Goal: Check status: Check status

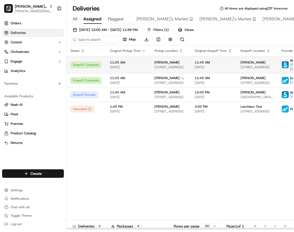
scroll to position [0, 40]
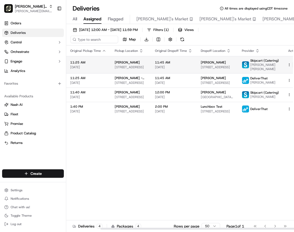
click at [292, 63] on button at bounding box center [295, 65] width 6 height 6
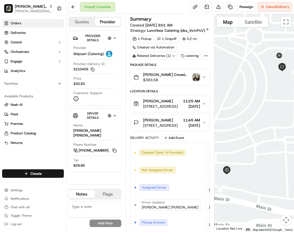
click at [19, 24] on span "Orders" at bounding box center [16, 23] width 11 height 5
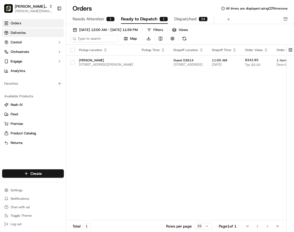
click at [20, 32] on span "Deliveries" at bounding box center [18, 32] width 15 height 5
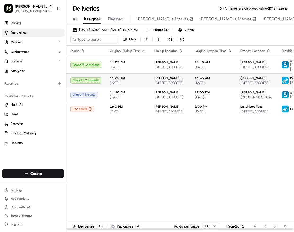
scroll to position [0, 40]
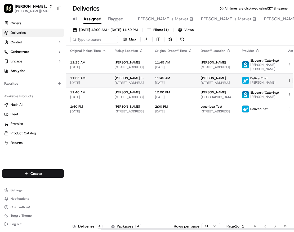
click at [292, 78] on button at bounding box center [295, 80] width 6 height 6
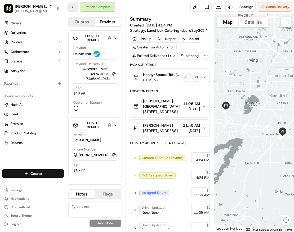
click at [72, 8] on button at bounding box center [73, 7] width 10 height 10
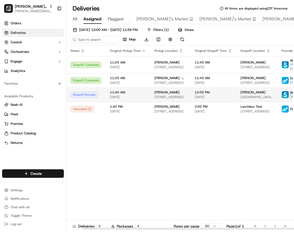
scroll to position [0, 40]
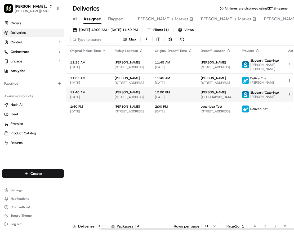
click at [292, 91] on button at bounding box center [295, 94] width 6 height 6
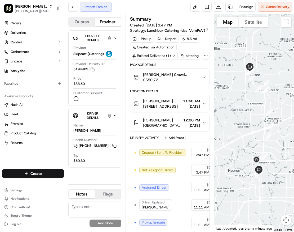
click at [162, 123] on span "[GEOGRAPHIC_DATA], [STREET_ADDRESS]" at bounding box center [162, 125] width 38 height 5
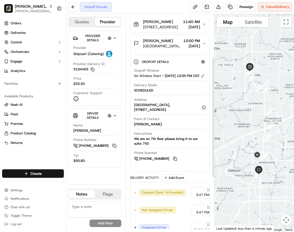
scroll to position [79, 0]
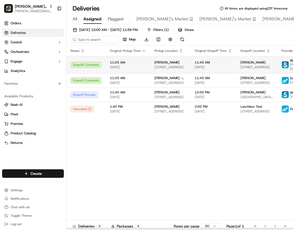
click at [183, 65] on td "[PERSON_NAME] - Frisco [STREET_ADDRESS]" at bounding box center [170, 64] width 40 height 17
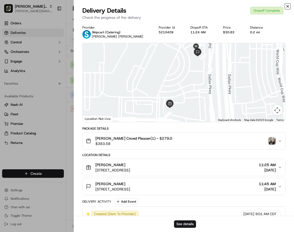
click at [287, 6] on icon "button" at bounding box center [287, 6] width 4 height 4
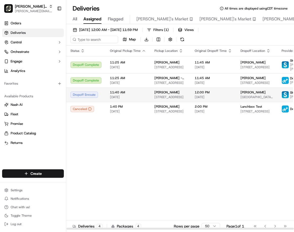
click at [170, 95] on span "[STREET_ADDRESS]" at bounding box center [170, 97] width 32 height 4
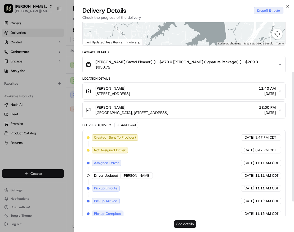
scroll to position [73, 0]
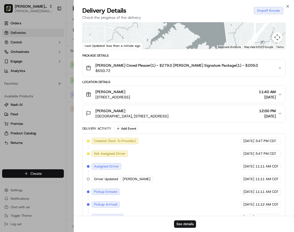
click at [168, 113] on div "[PERSON_NAME]" at bounding box center [131, 110] width 73 height 5
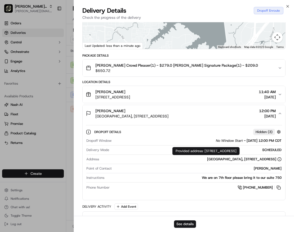
click at [280, 158] on icon at bounding box center [279, 159] width 4 height 4
click at [226, 160] on div "[GEOGRAPHIC_DATA], [STREET_ADDRESS]" at bounding box center [244, 159] width 74 height 5
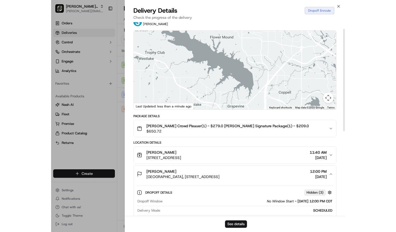
scroll to position [0, 0]
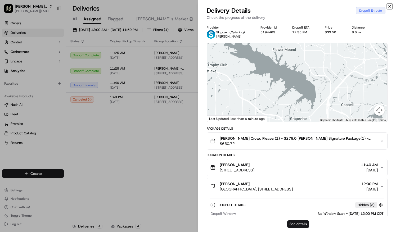
click at [293, 6] on icon "button" at bounding box center [389, 6] width 2 height 2
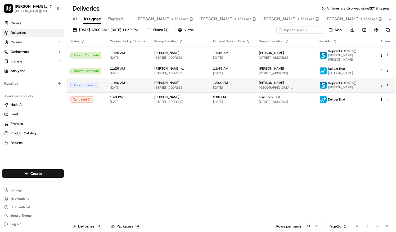
click at [209, 84] on td "[PERSON_NAME] - Frisco [STREET_ADDRESS]" at bounding box center [179, 85] width 59 height 14
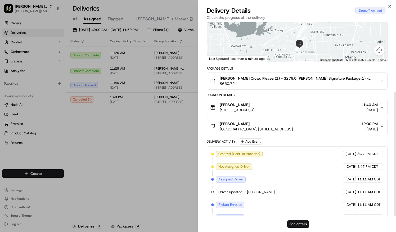
scroll to position [108, 0]
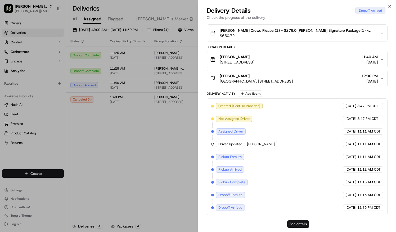
click at [293, 45] on div "Location Details" at bounding box center [297, 47] width 181 height 4
click at [293, 12] on div "Dropoff Arrived" at bounding box center [370, 10] width 30 height 7
click at [293, 6] on icon "button" at bounding box center [389, 6] width 2 height 2
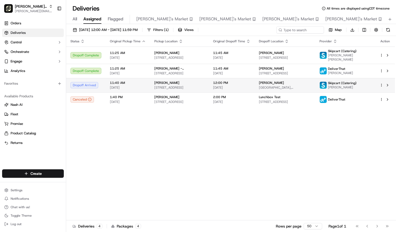
click at [235, 81] on span "12:00 PM" at bounding box center [231, 83] width 37 height 4
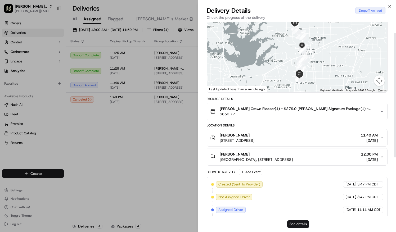
scroll to position [0, 0]
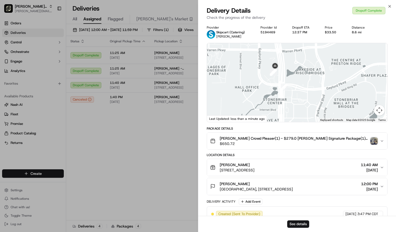
drag, startPoint x: 320, startPoint y: 83, endPoint x: 318, endPoint y: 98, distance: 15.1
click at [293, 98] on div at bounding box center [297, 82] width 180 height 79
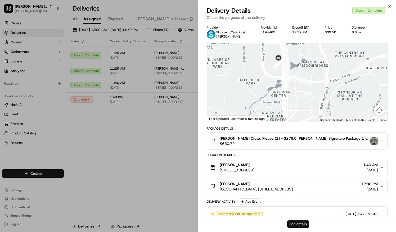
drag, startPoint x: 260, startPoint y: 100, endPoint x: 265, endPoint y: 88, distance: 13.7
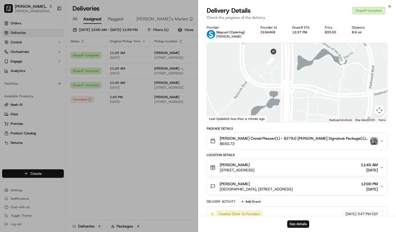
drag, startPoint x: 288, startPoint y: 86, endPoint x: 294, endPoint y: 120, distance: 34.4
click at [293, 120] on div at bounding box center [297, 82] width 180 height 79
